Goal: Check status: Check status

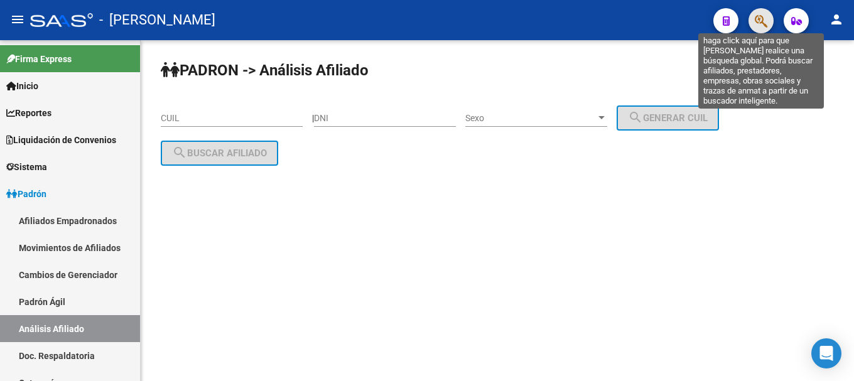
click at [762, 16] on icon "button" at bounding box center [760, 21] width 13 height 14
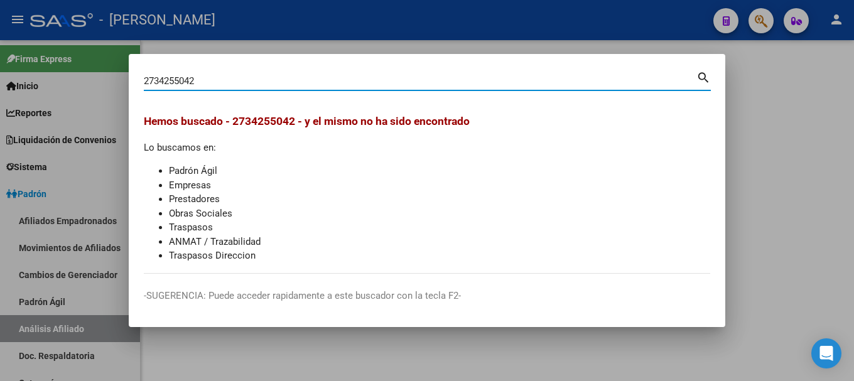
click at [165, 83] on input "2734255042" at bounding box center [420, 80] width 552 height 11
click at [171, 83] on input "2734255042" at bounding box center [420, 80] width 552 height 11
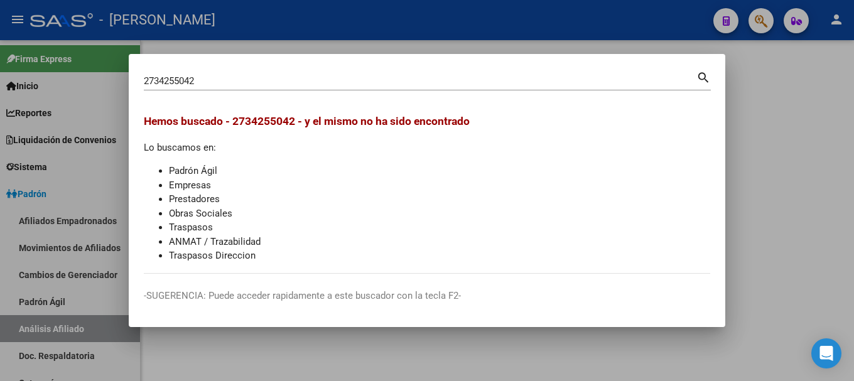
click at [175, 87] on div "2734255042 Buscar (apellido, dni, cuil, [PERSON_NAME], cuit, obra social)" at bounding box center [420, 81] width 552 height 19
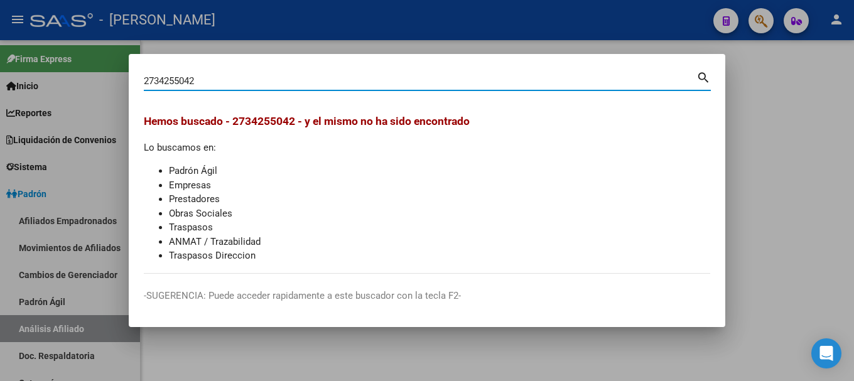
click at [175, 82] on input "2734255042" at bounding box center [420, 80] width 552 height 11
click at [215, 79] on input "2734255042" at bounding box center [420, 80] width 552 height 11
click at [181, 78] on input "2734255042" at bounding box center [420, 80] width 552 height 11
type input "27342555042"
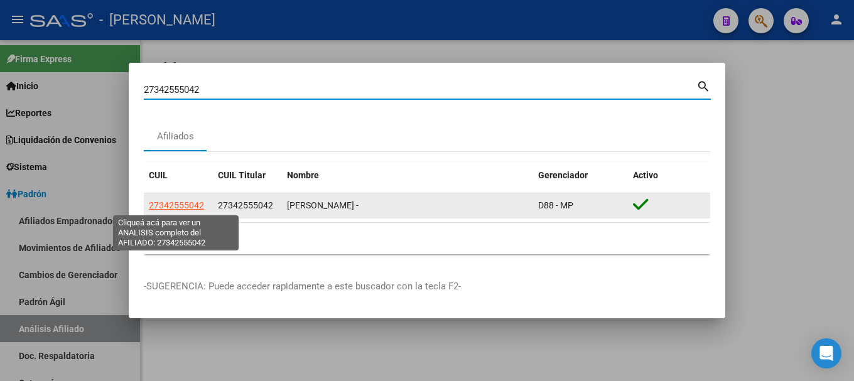
click at [187, 208] on span "27342555042" at bounding box center [176, 205] width 55 height 10
type textarea "27342555042"
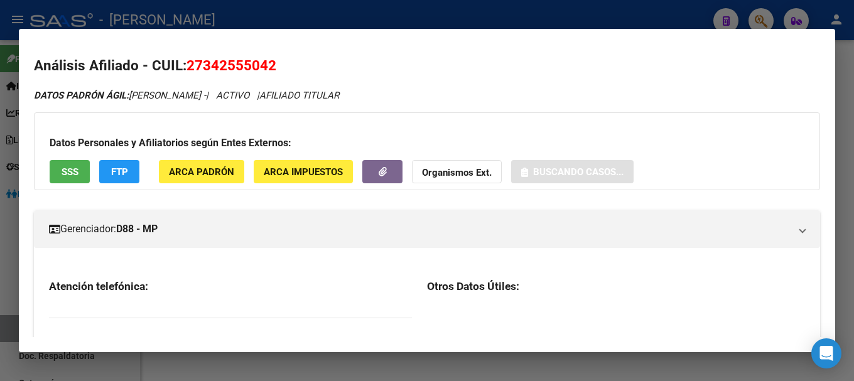
click at [253, 59] on span "27342555042" at bounding box center [231, 65] width 90 height 16
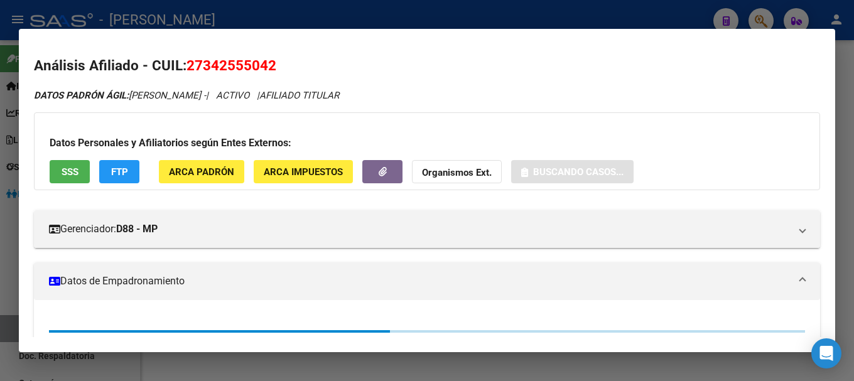
click at [253, 59] on span "27342555042" at bounding box center [231, 65] width 90 height 16
copy span "27342555042"
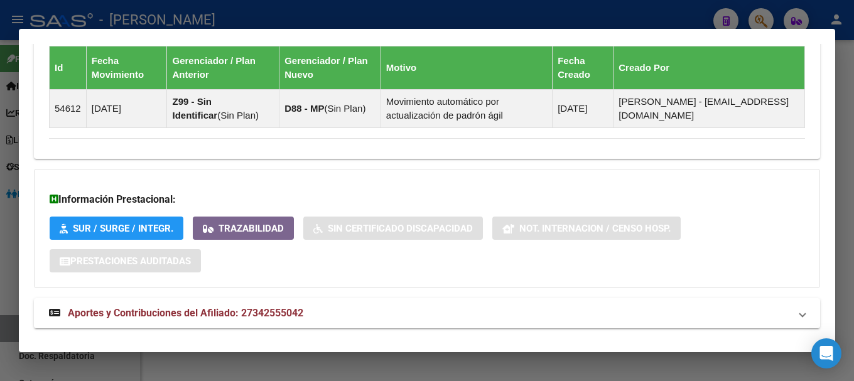
scroll to position [855, 0]
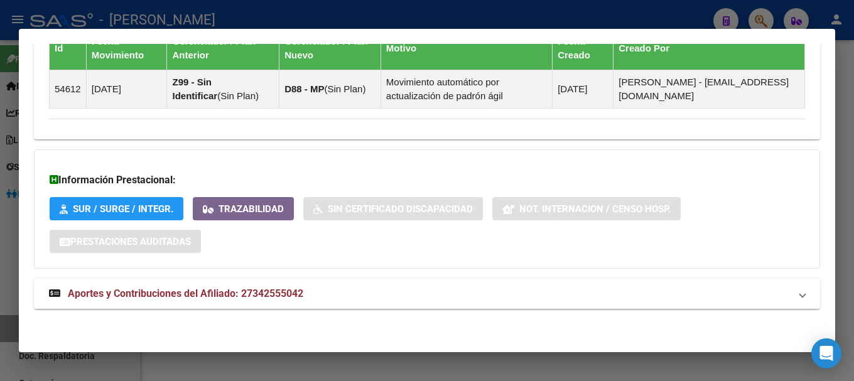
click at [385, 294] on mat-panel-title "Aportes y Contribuciones del Afiliado: 27342555042" at bounding box center [419, 293] width 741 height 15
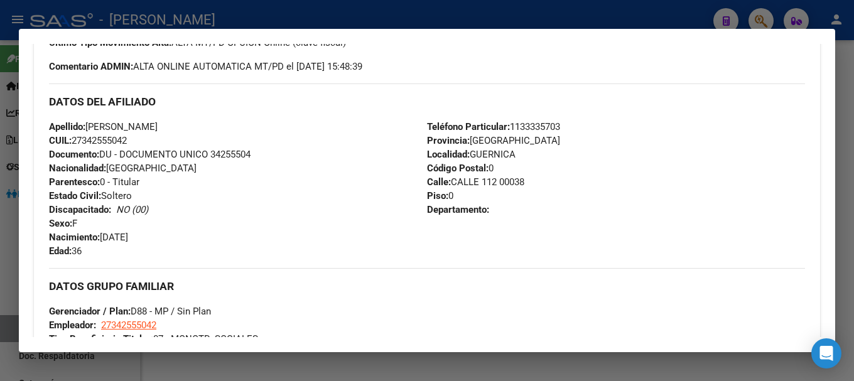
scroll to position [251, 0]
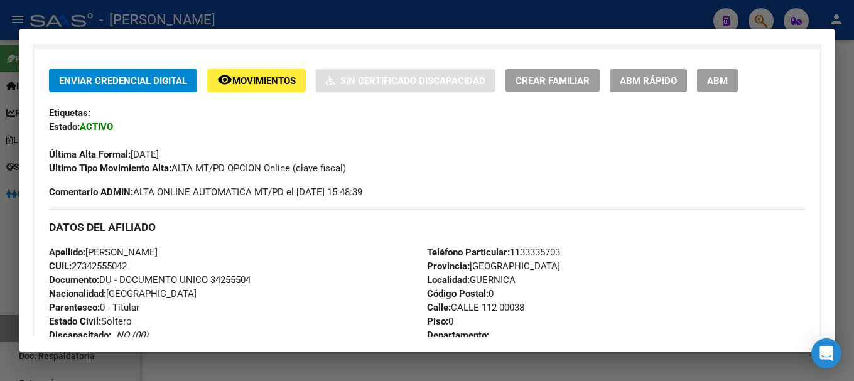
click at [309, 22] on div at bounding box center [427, 190] width 854 height 381
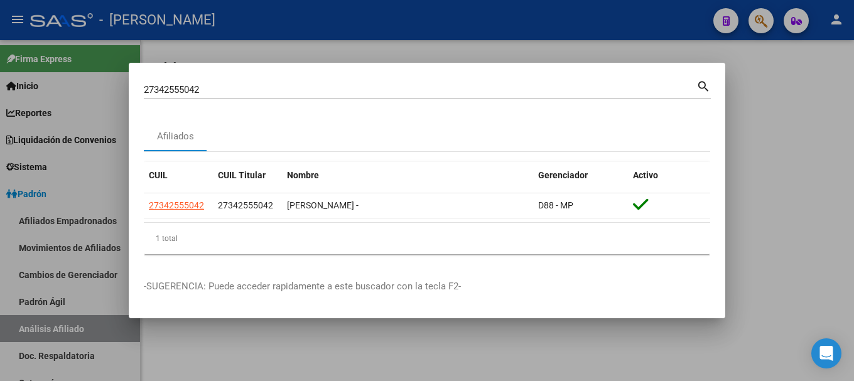
click at [343, 90] on input "27342555042" at bounding box center [420, 89] width 552 height 11
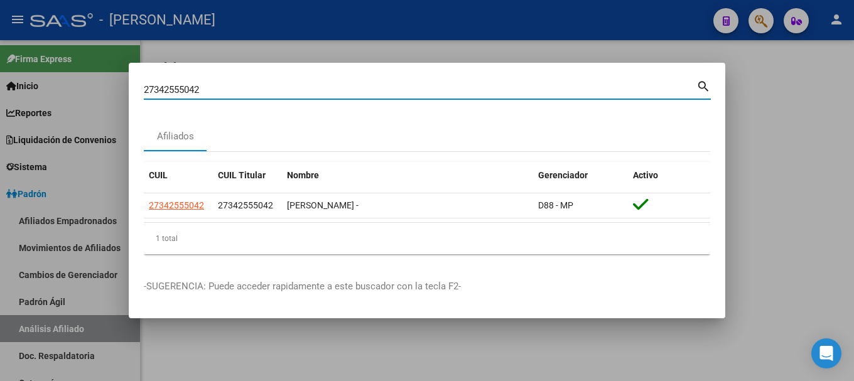
click at [343, 90] on input "27342555042" at bounding box center [420, 89] width 552 height 11
type input "27358666197"
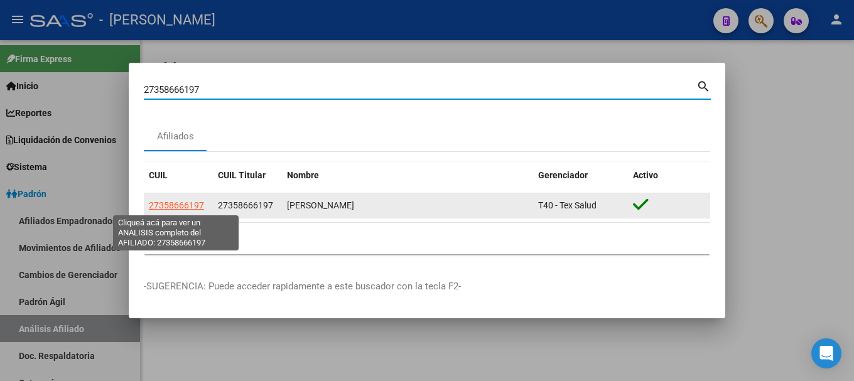
click at [173, 206] on span "27358666197" at bounding box center [176, 205] width 55 height 10
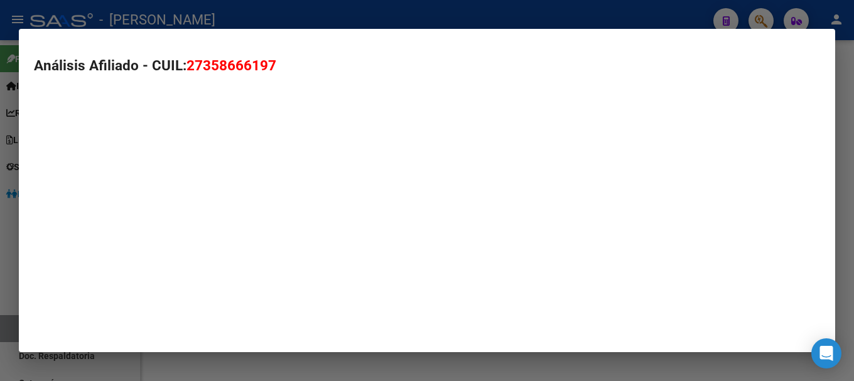
type textarea "27358666197"
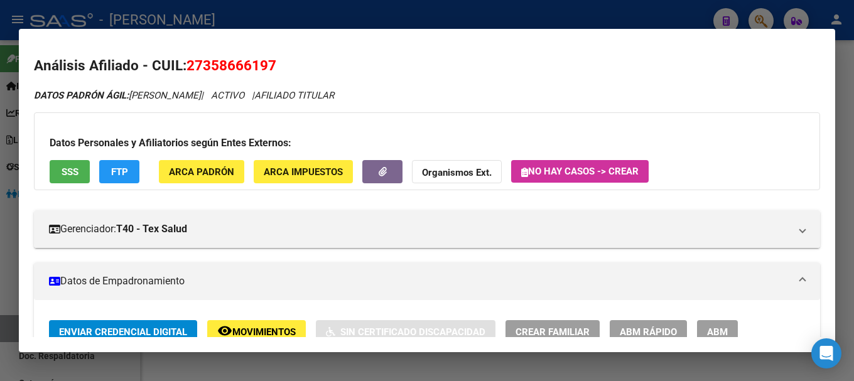
click at [249, 55] on h2 "Análisis Afiliado - CUIL: 27358666197" at bounding box center [427, 65] width 786 height 21
click at [248, 65] on span "27358666197" at bounding box center [231, 65] width 90 height 16
copy span "27358666197"
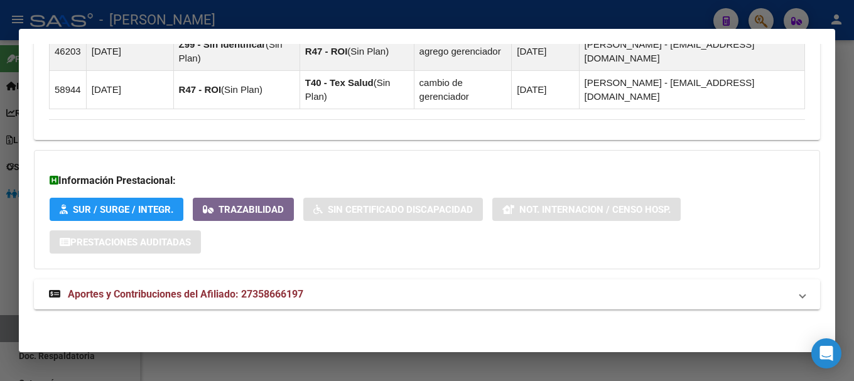
drag, startPoint x: 277, startPoint y: 293, endPoint x: 313, endPoint y: 248, distance: 57.6
click at [277, 293] on span "Aportes y Contribuciones del Afiliado: 27358666197" at bounding box center [185, 294] width 235 height 12
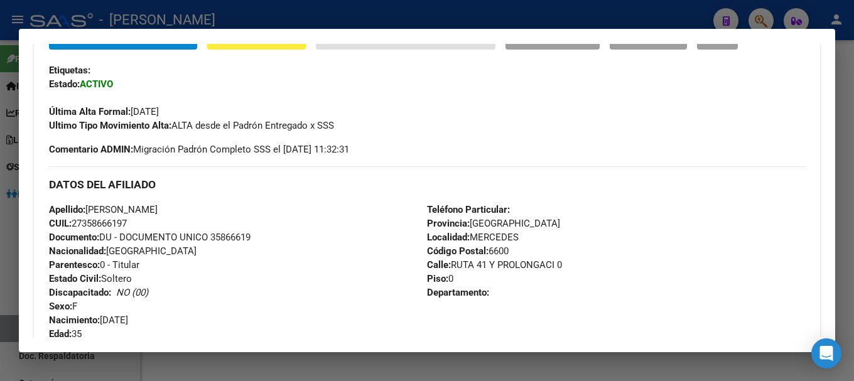
scroll to position [283, 0]
